Goal: Check status: Check status

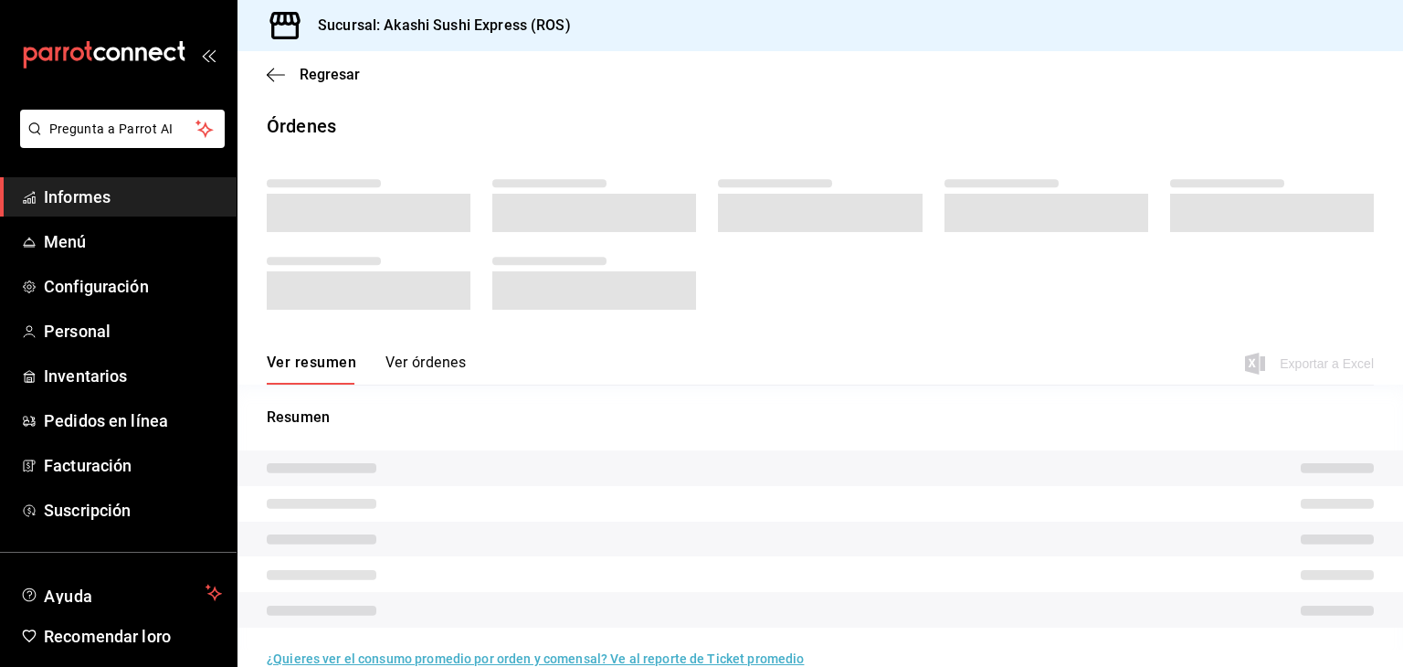
click at [83, 209] on link "Informes" at bounding box center [118, 196] width 237 height 39
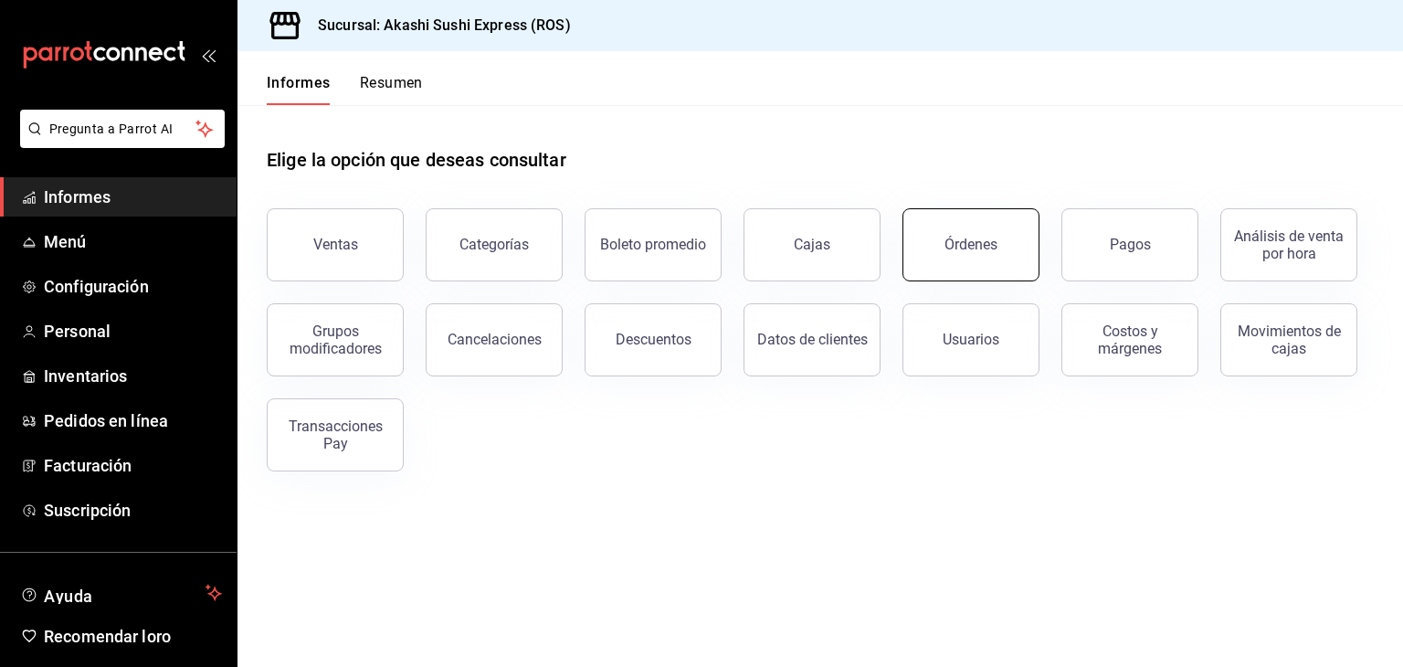
click at [976, 255] on button "Órdenes" at bounding box center [971, 244] width 137 height 73
